Goal: Navigation & Orientation: Find specific page/section

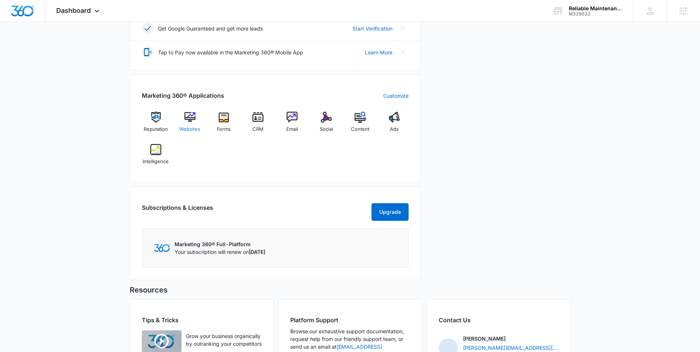
scroll to position [233, 0]
click at [198, 125] on div "Websites" at bounding box center [190, 125] width 28 height 26
